Goal: Answer question/provide support: Share knowledge or assist other users

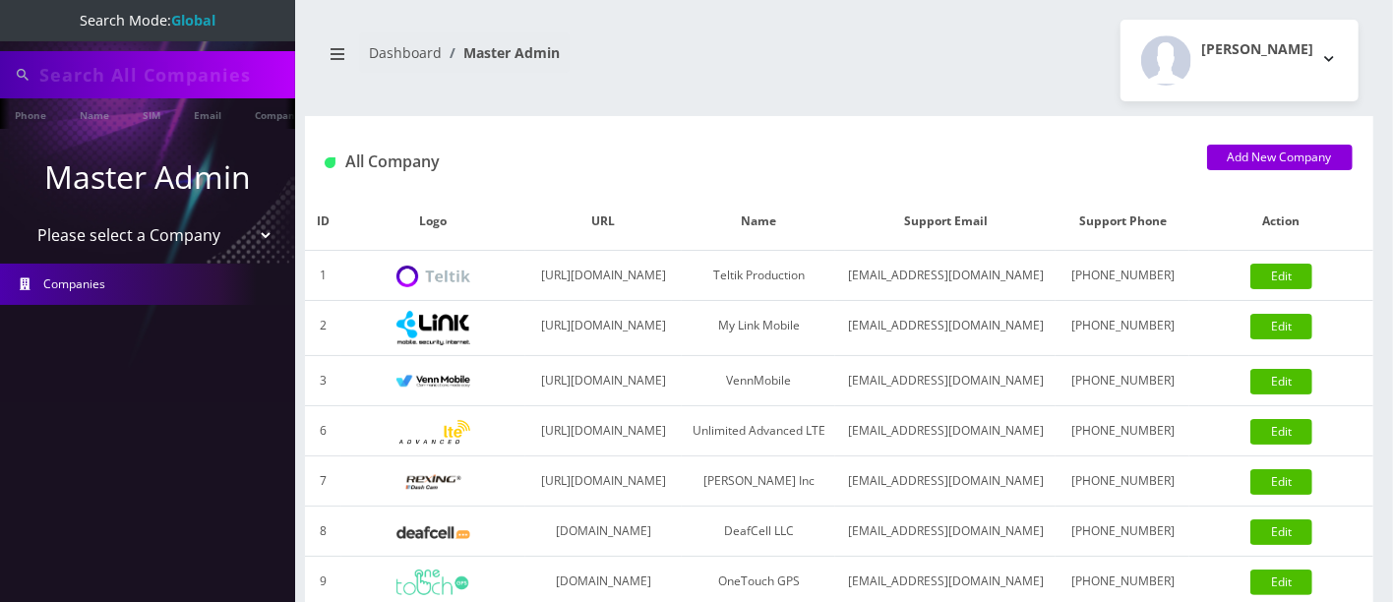
type input "6593042769"
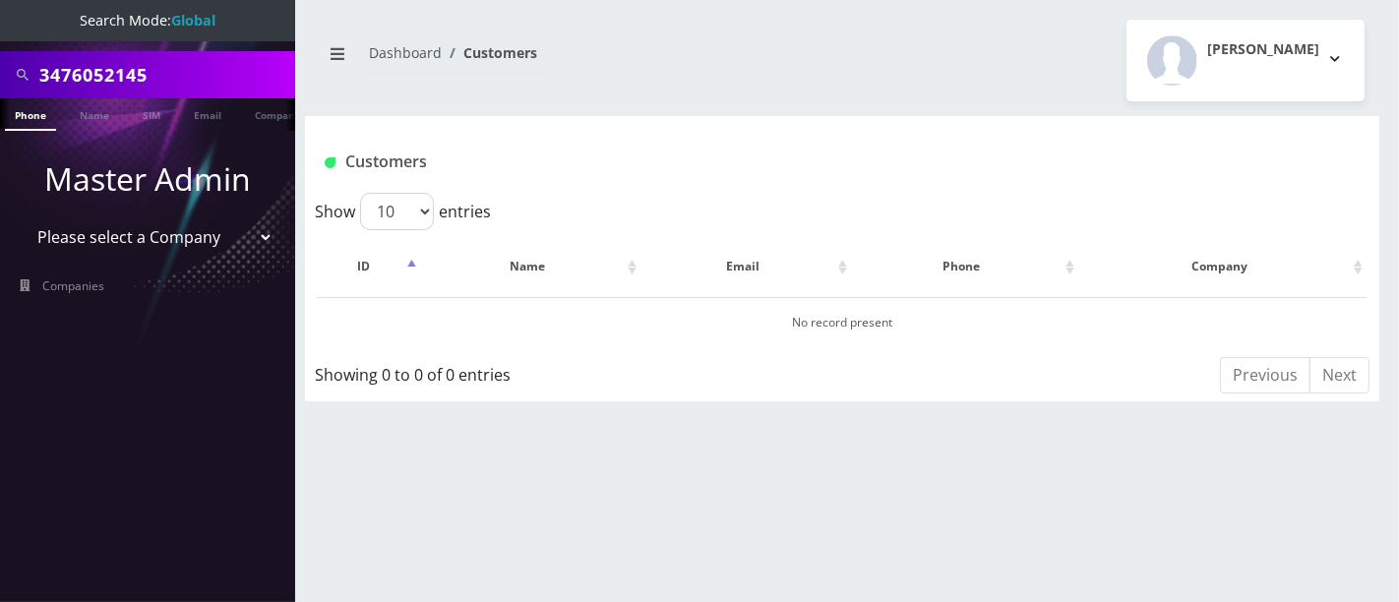
drag, startPoint x: 203, startPoint y: 80, endPoint x: 0, endPoint y: 78, distance: 202.7
click at [0, 79] on div "3476052145" at bounding box center [147, 74] width 295 height 47
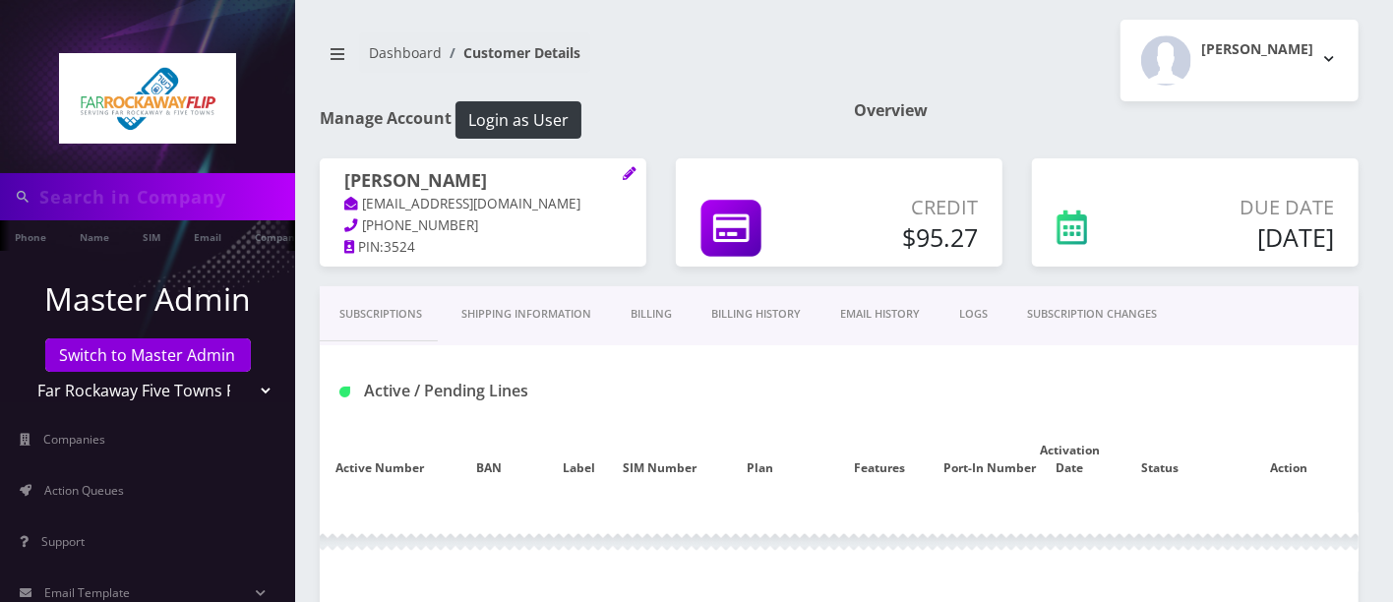
type input "5165063641"
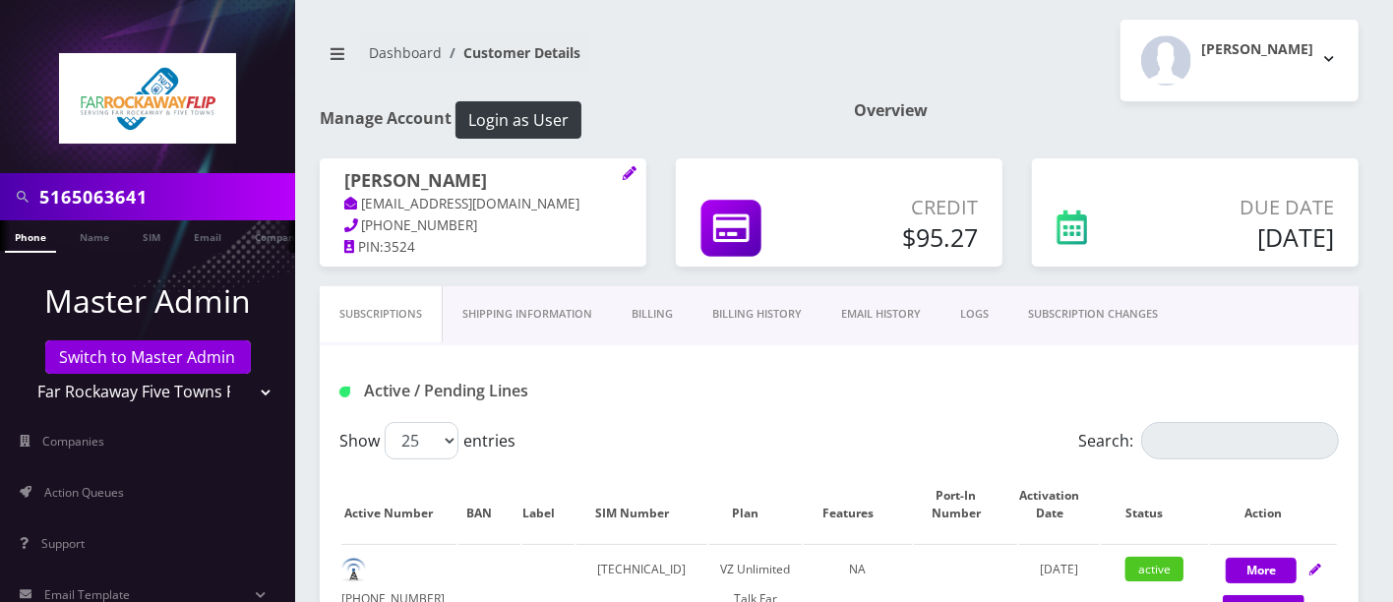
drag, startPoint x: 986, startPoint y: 306, endPoint x: 975, endPoint y: 316, distance: 14.6
click at [986, 306] on link "LOGS" at bounding box center [975, 314] width 68 height 56
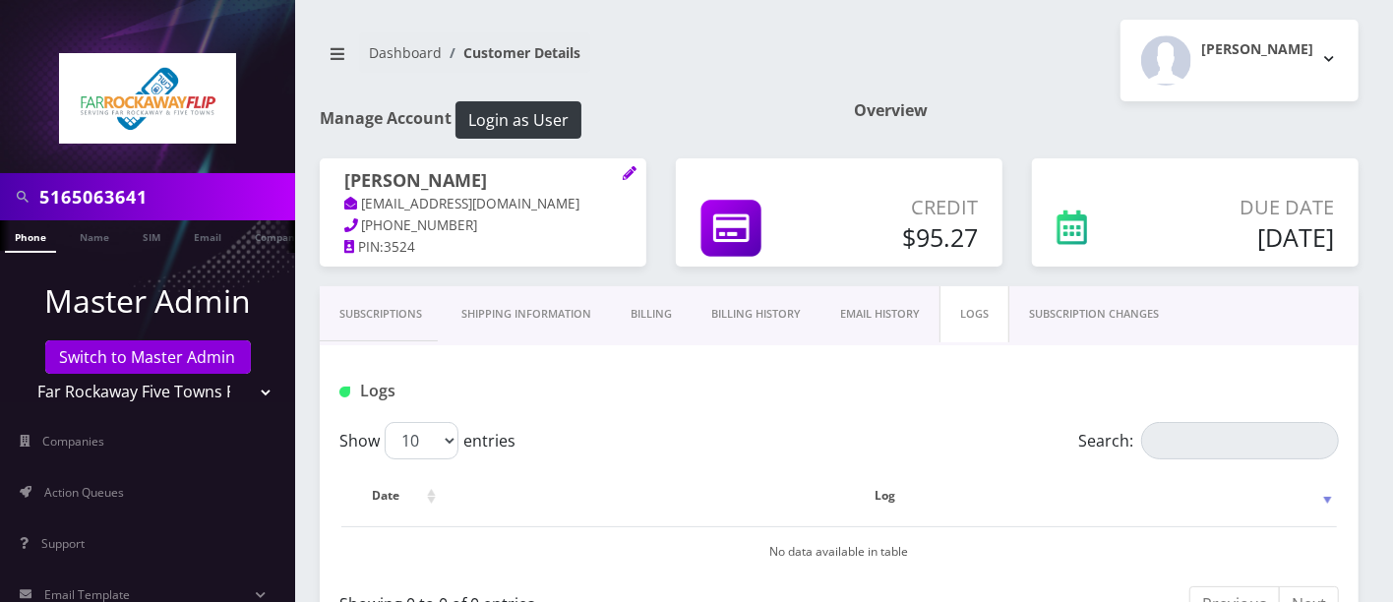
scroll to position [527, 0]
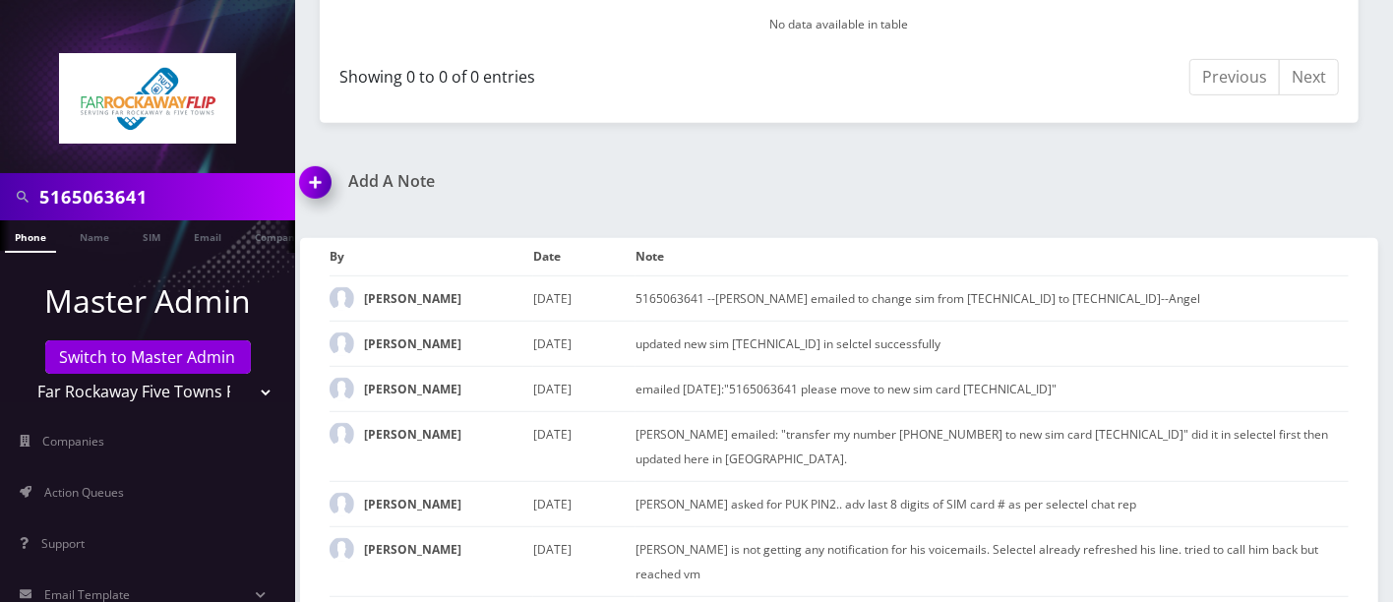
click at [318, 178] on img at bounding box center [319, 189] width 58 height 58
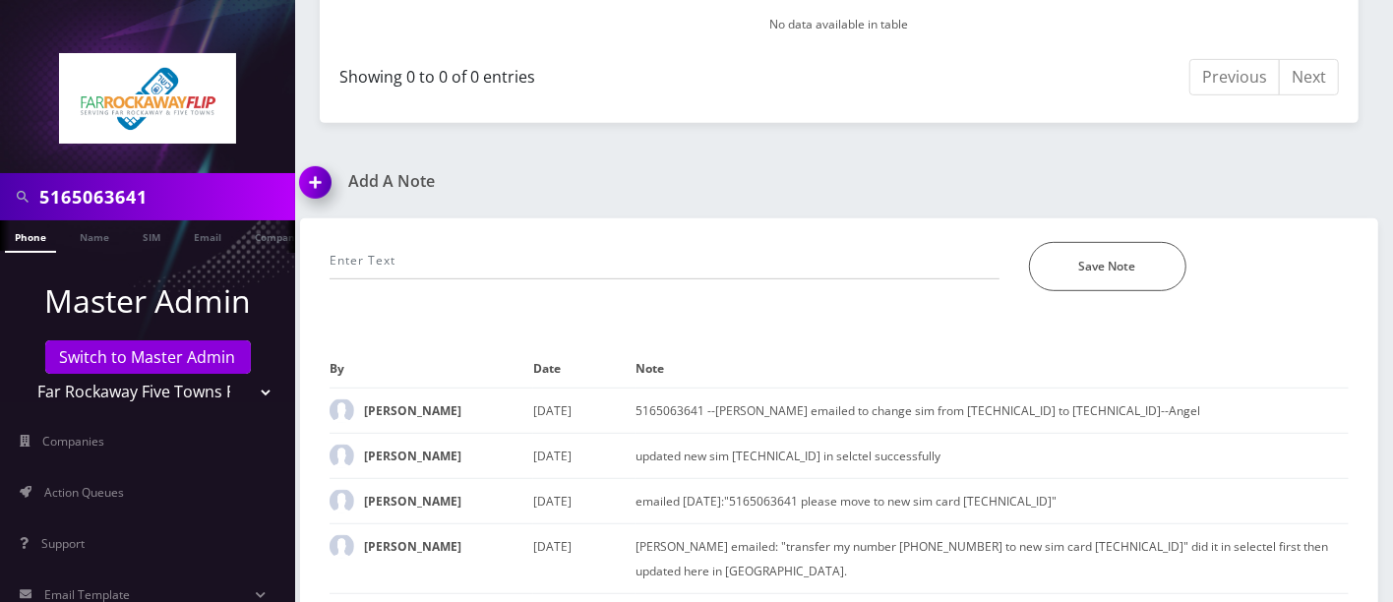
scroll to position [742, 0]
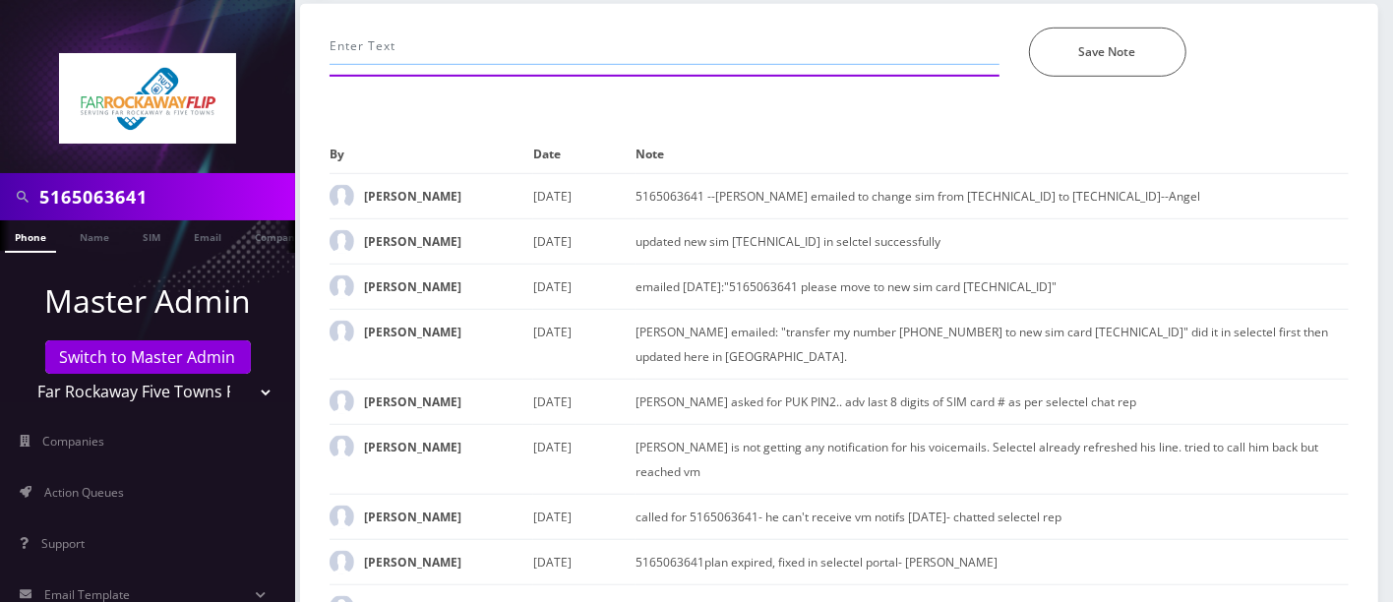
click at [456, 31] on input "text" at bounding box center [665, 46] width 670 height 37
paste input "Purchase Service Plan successfull, TT 4G Monthly Unlimited Voice Plan PIN 47836…"
type input "Purchase Service Plan successfull, TT 4G Monthly Unlimited Voice Plan PIN 47836…"
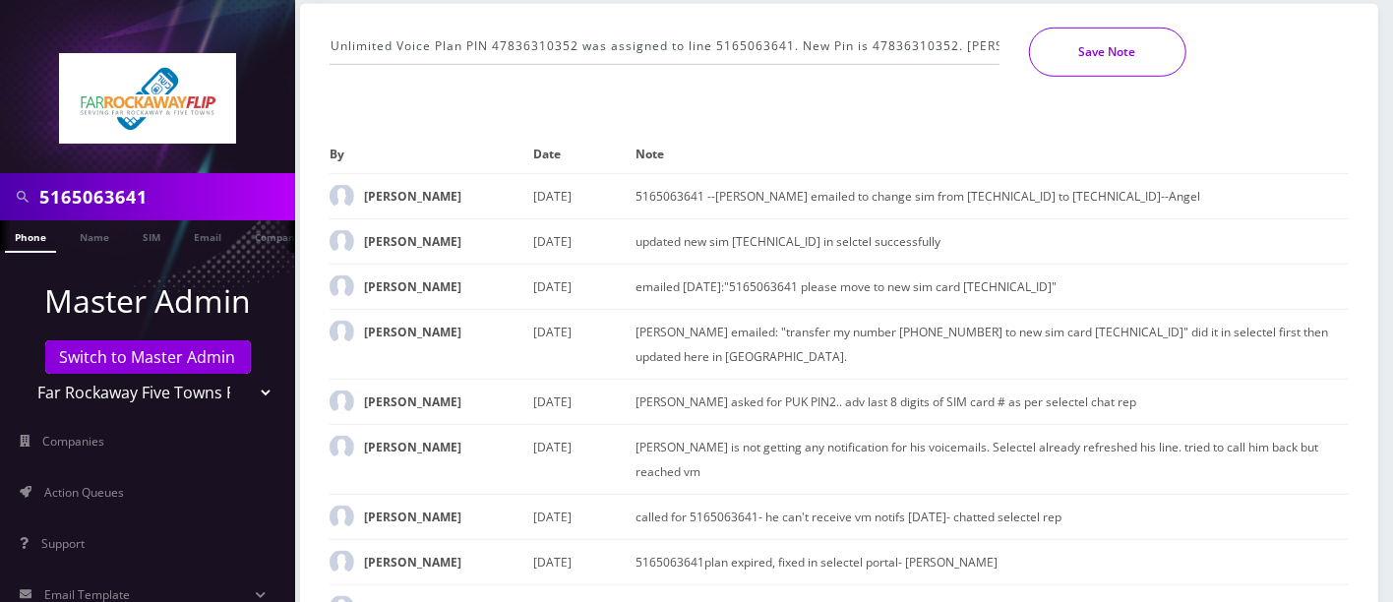
click at [1090, 54] on button "Save Note" at bounding box center [1107, 52] width 157 height 49
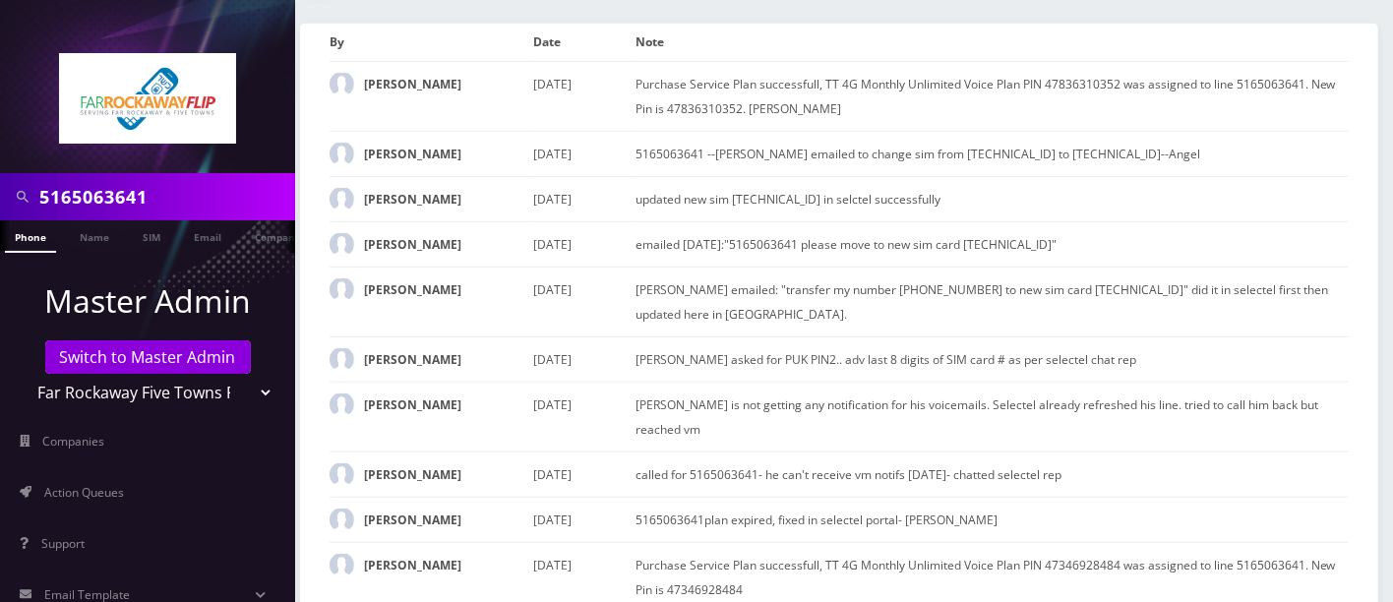
scroll to position [631, 0]
